Goal: Task Accomplishment & Management: Use online tool/utility

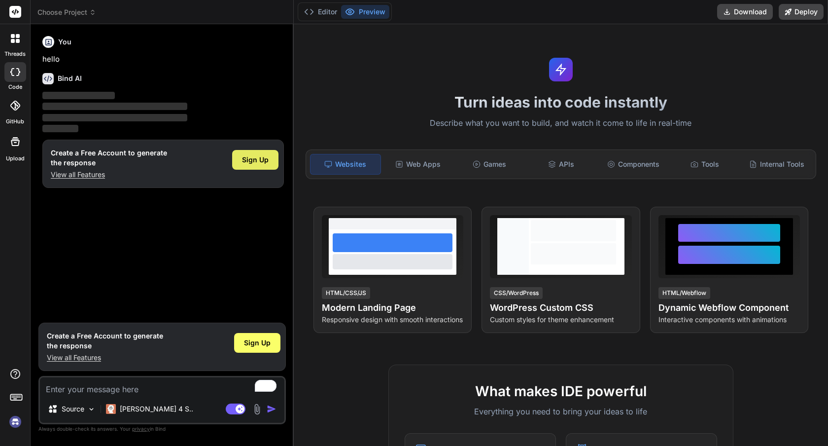
click at [246, 161] on span "Sign Up" at bounding box center [255, 160] width 27 height 10
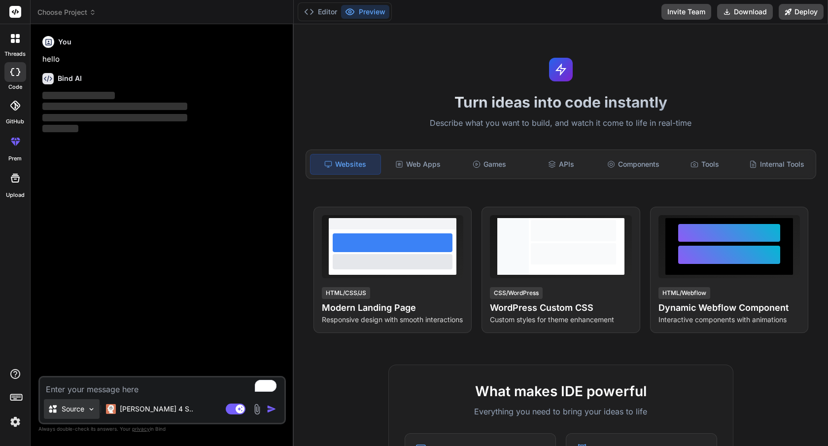
click at [71, 417] on div "Source" at bounding box center [72, 409] width 56 height 20
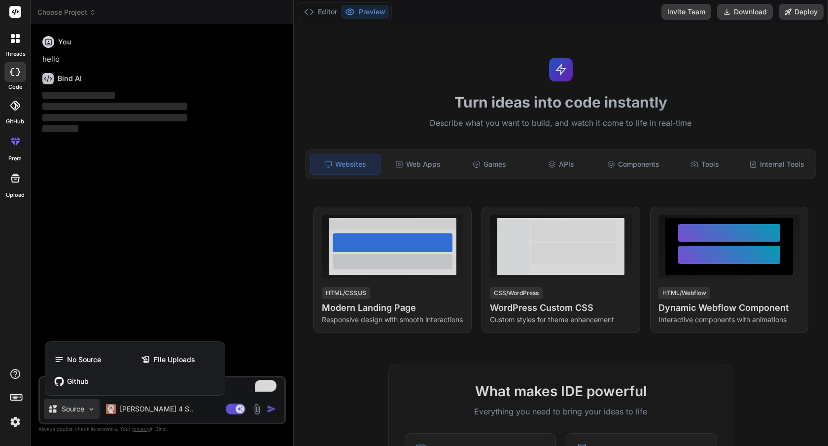
click at [107, 259] on div at bounding box center [414, 223] width 828 height 446
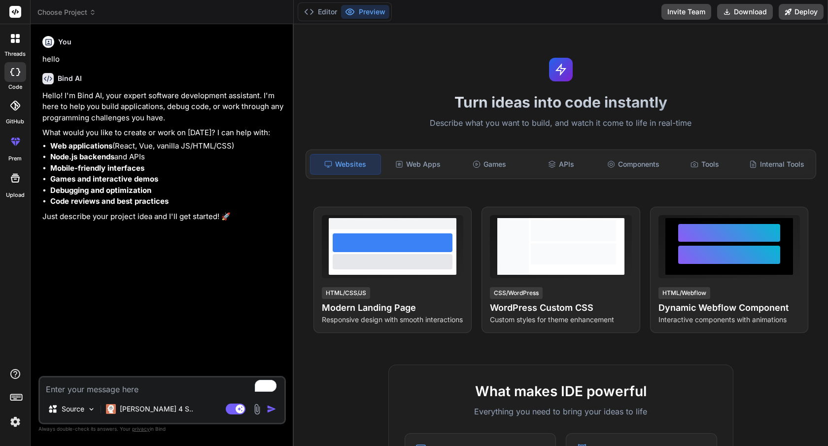
type textarea "x"
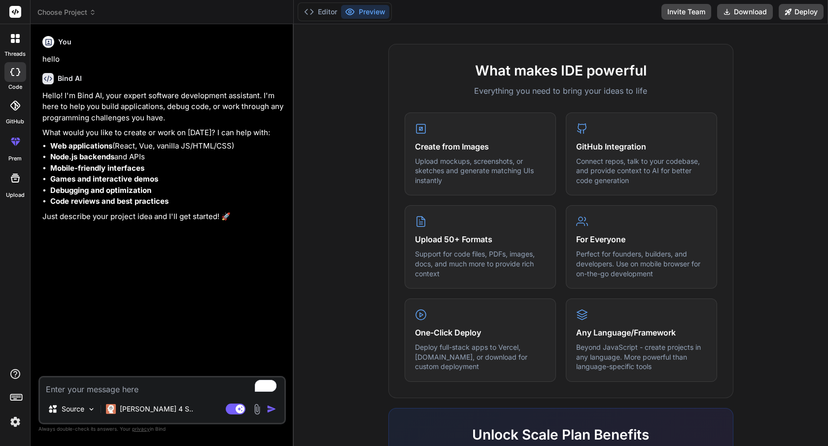
scroll to position [504, 0]
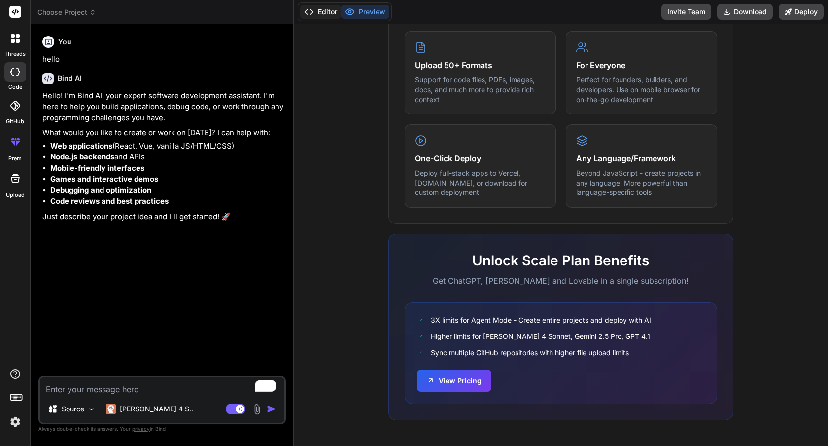
click at [319, 13] on button "Editor" at bounding box center [320, 12] width 41 height 14
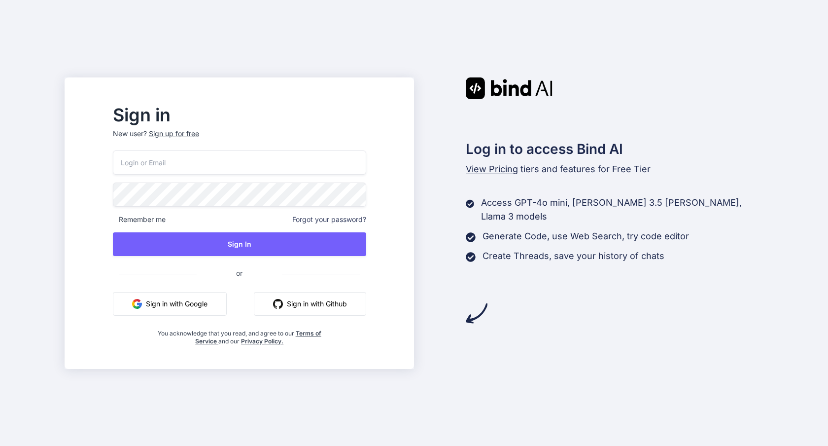
click at [213, 306] on button "Sign in with Google" at bounding box center [170, 304] width 114 height 24
